Goal: Task Accomplishment & Management: Complete application form

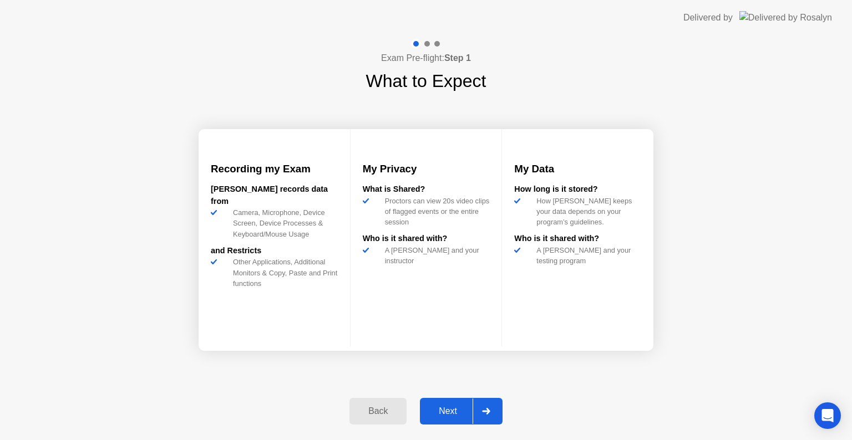
click at [457, 419] on button "Next" at bounding box center [461, 411] width 83 height 27
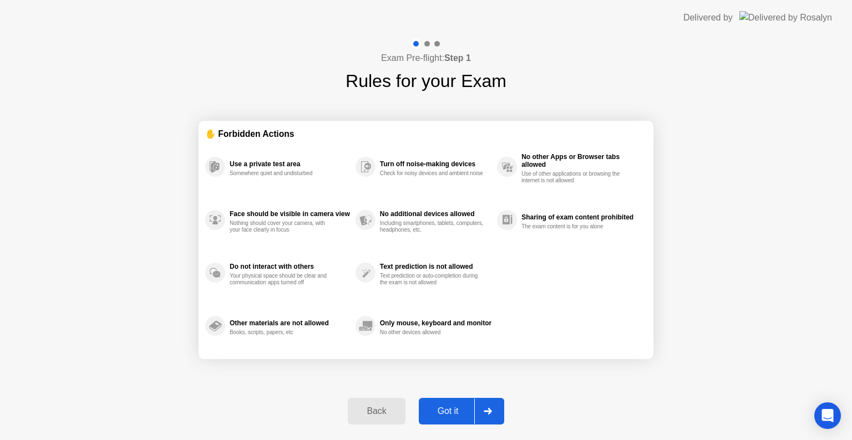
click at [457, 419] on button "Got it" at bounding box center [461, 411] width 85 height 27
select select "Available cameras"
select select "Available speakers"
select select "Available microphones"
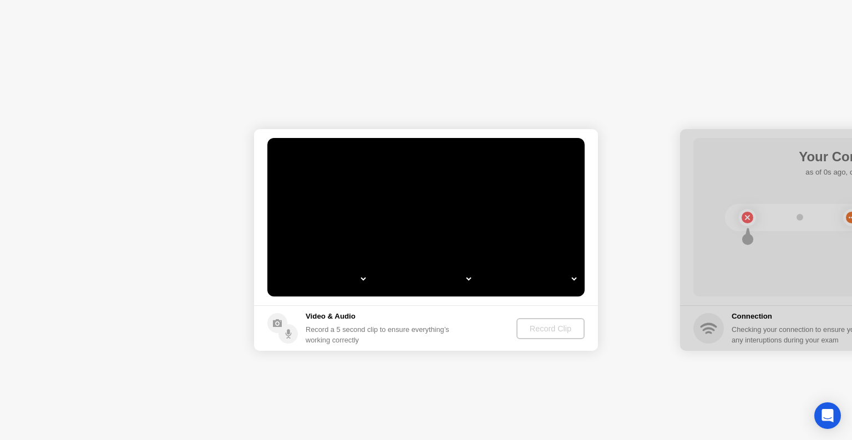
select select "**********"
select select "*******"
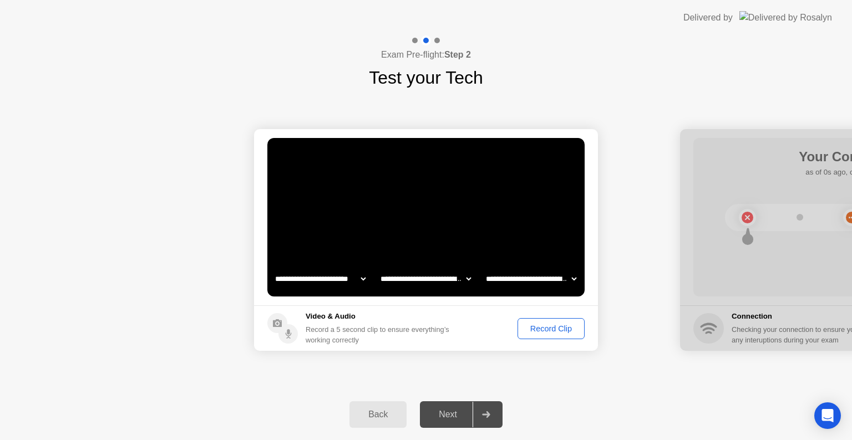
click at [551, 331] on div "Record Clip" at bounding box center [550, 328] width 59 height 9
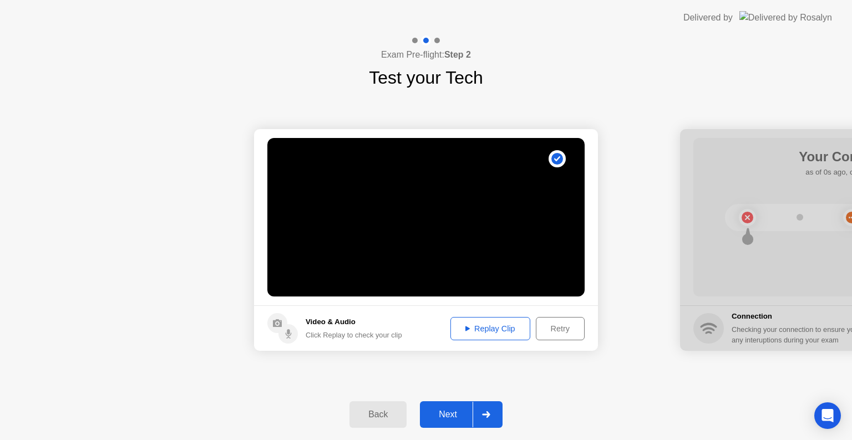
click at [463, 405] on button "Next" at bounding box center [461, 415] width 83 height 27
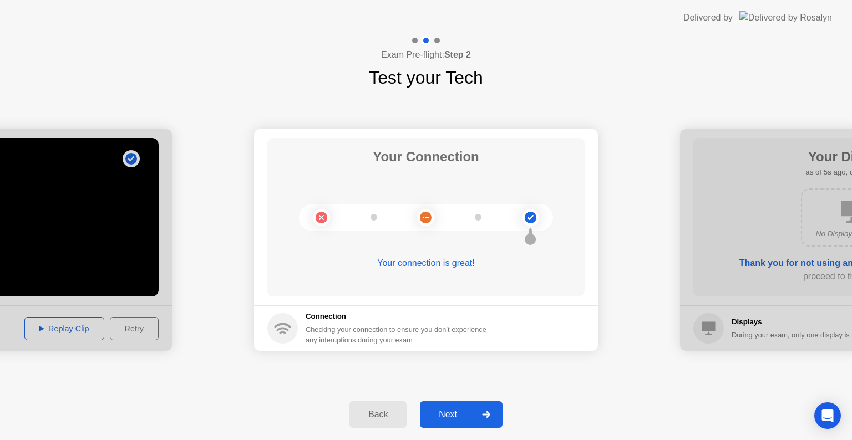
click at [445, 413] on div "Next" at bounding box center [447, 415] width 49 height 10
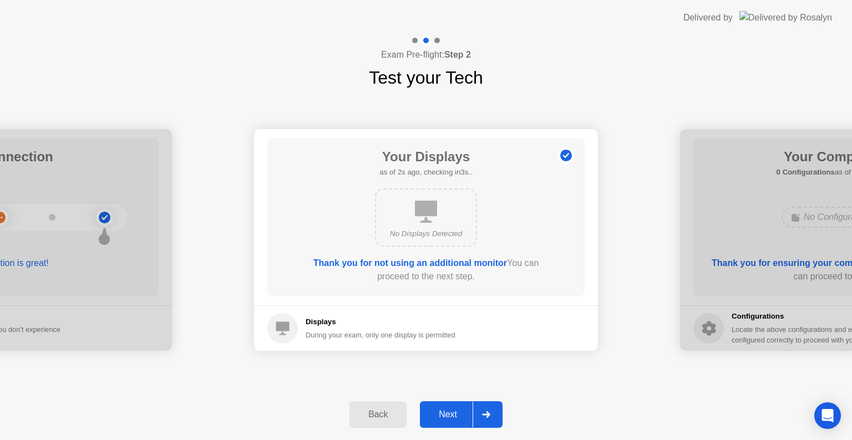
click at [445, 413] on div "Next" at bounding box center [447, 415] width 49 height 10
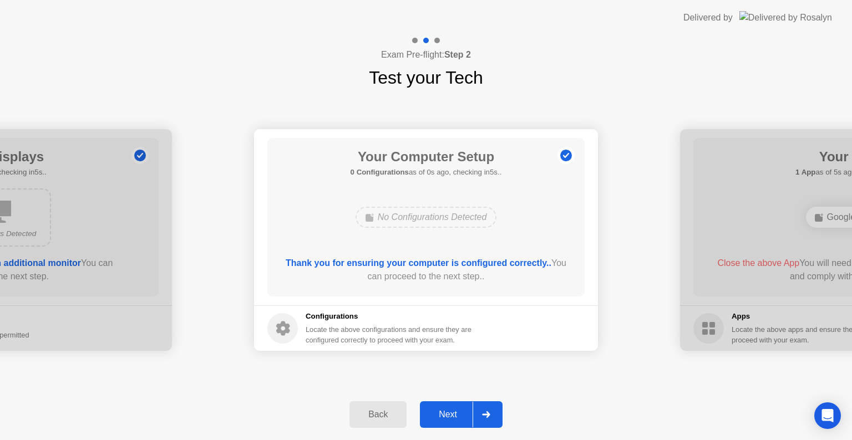
click at [445, 413] on div "Next" at bounding box center [447, 415] width 49 height 10
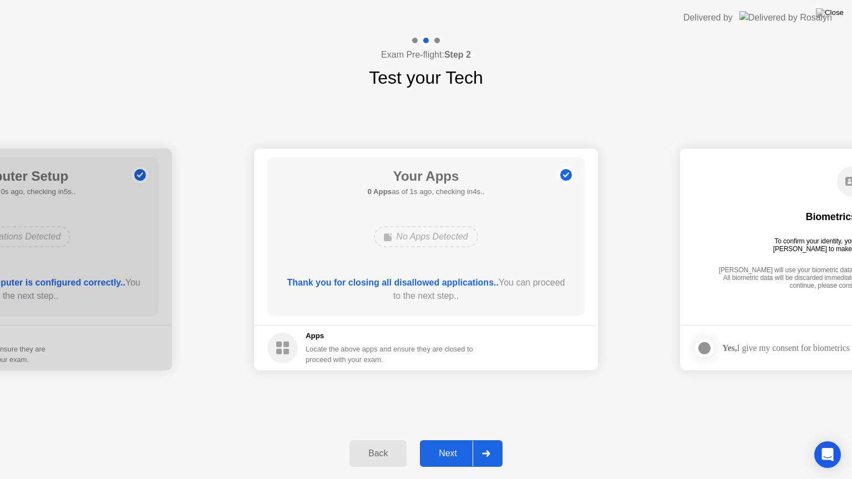
click at [452, 440] on div "Next" at bounding box center [447, 454] width 49 height 10
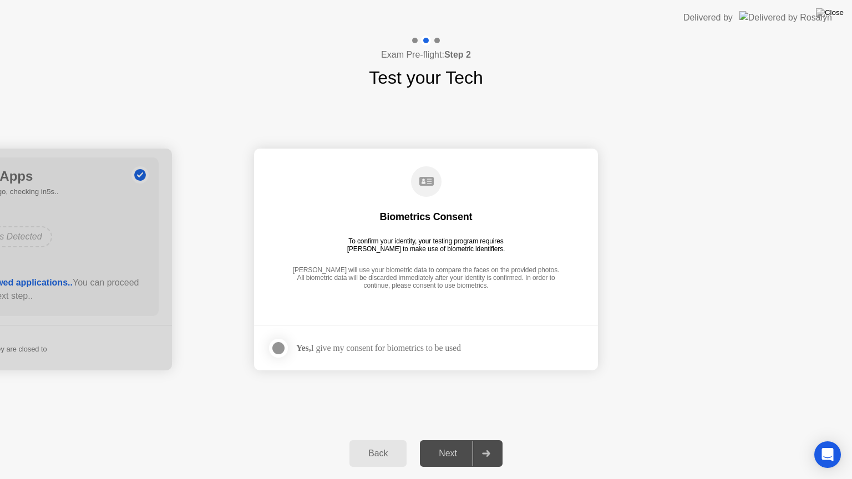
click at [281, 351] on div at bounding box center [278, 348] width 13 height 13
click at [438, 440] on div "Next" at bounding box center [447, 454] width 49 height 10
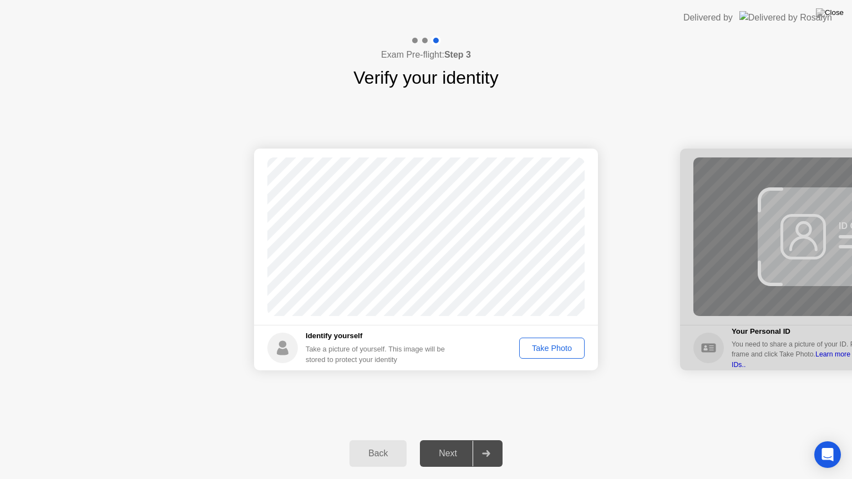
click at [558, 348] on div "Take Photo" at bounding box center [552, 348] width 58 height 9
click at [558, 348] on div "Retake" at bounding box center [558, 348] width 43 height 9
click at [558, 348] on div "Take Photo" at bounding box center [552, 348] width 58 height 9
click at [453, 440] on div "Next" at bounding box center [447, 454] width 49 height 10
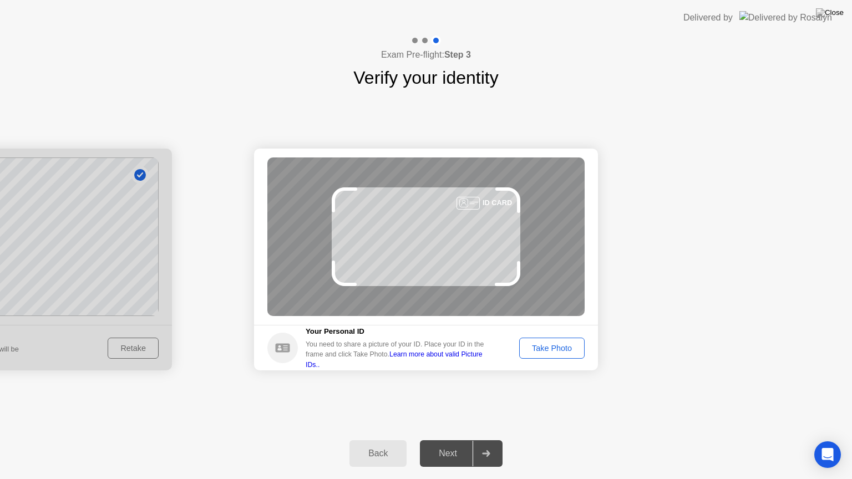
click at [558, 351] on div "Take Photo" at bounding box center [552, 348] width 58 height 9
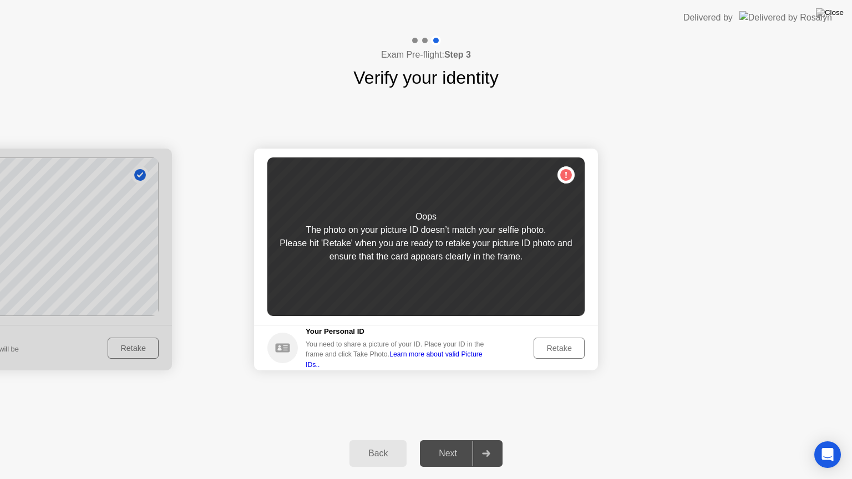
click at [552, 348] on div "Retake" at bounding box center [558, 348] width 43 height 9
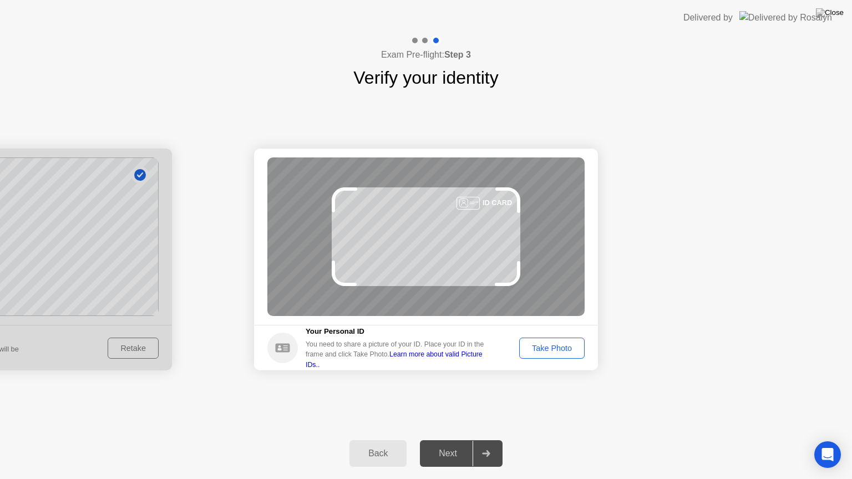
click at [552, 348] on div "Take Photo" at bounding box center [552, 348] width 58 height 9
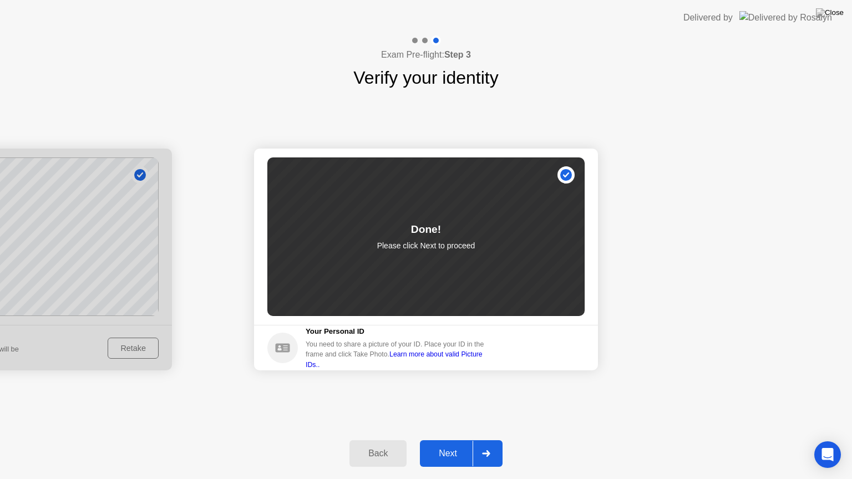
click at [458, 440] on button "Next" at bounding box center [461, 453] width 83 height 27
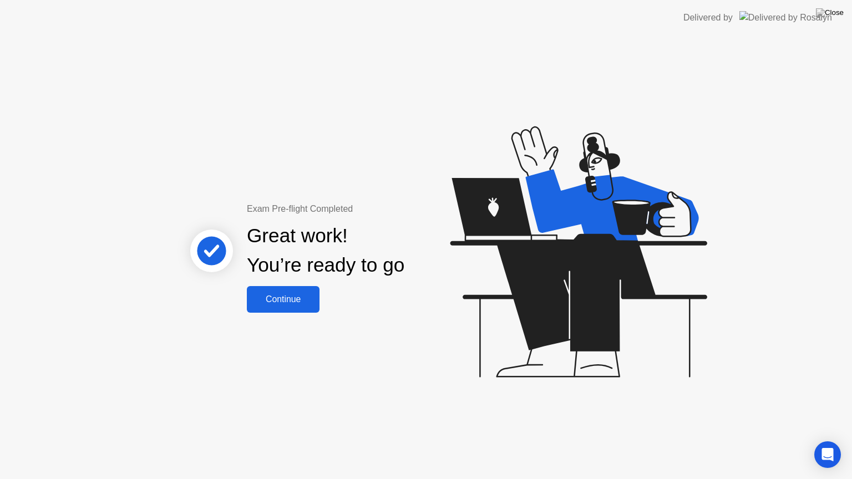
click at [284, 291] on button "Continue" at bounding box center [283, 299] width 73 height 27
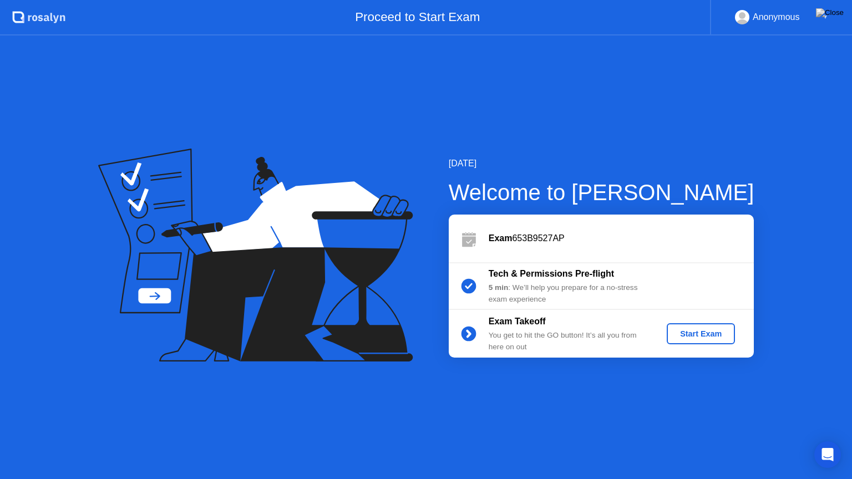
click at [677, 338] on div "Start Exam" at bounding box center [700, 333] width 59 height 9
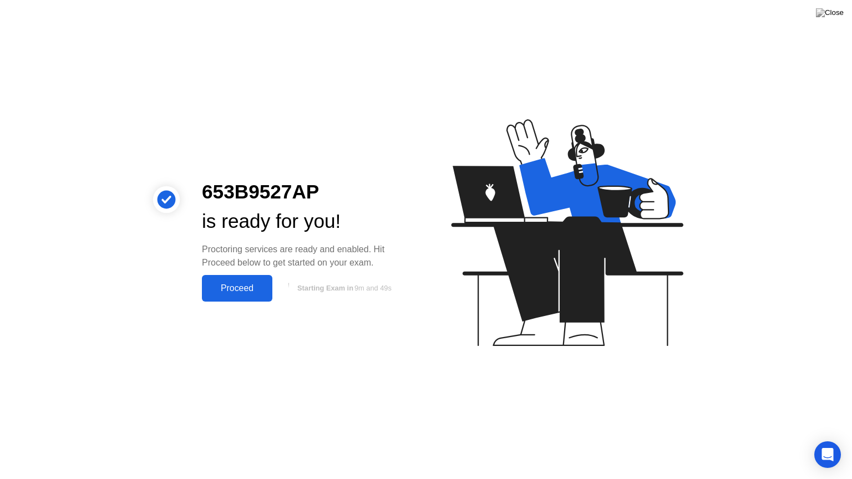
click at [220, 297] on button "Proceed" at bounding box center [237, 288] width 70 height 27
